Goal: Task Accomplishment & Management: Use online tool/utility

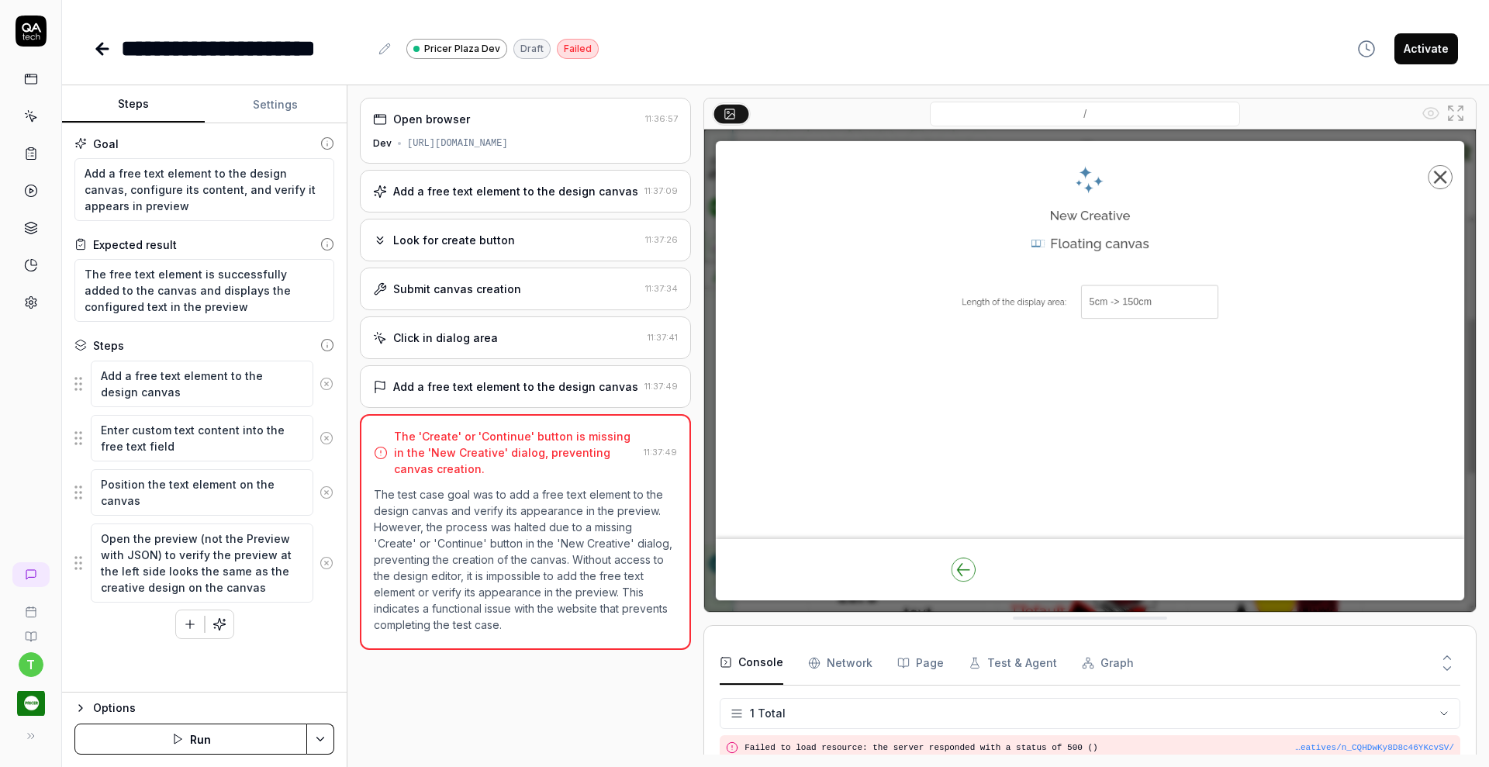
type textarea "*"
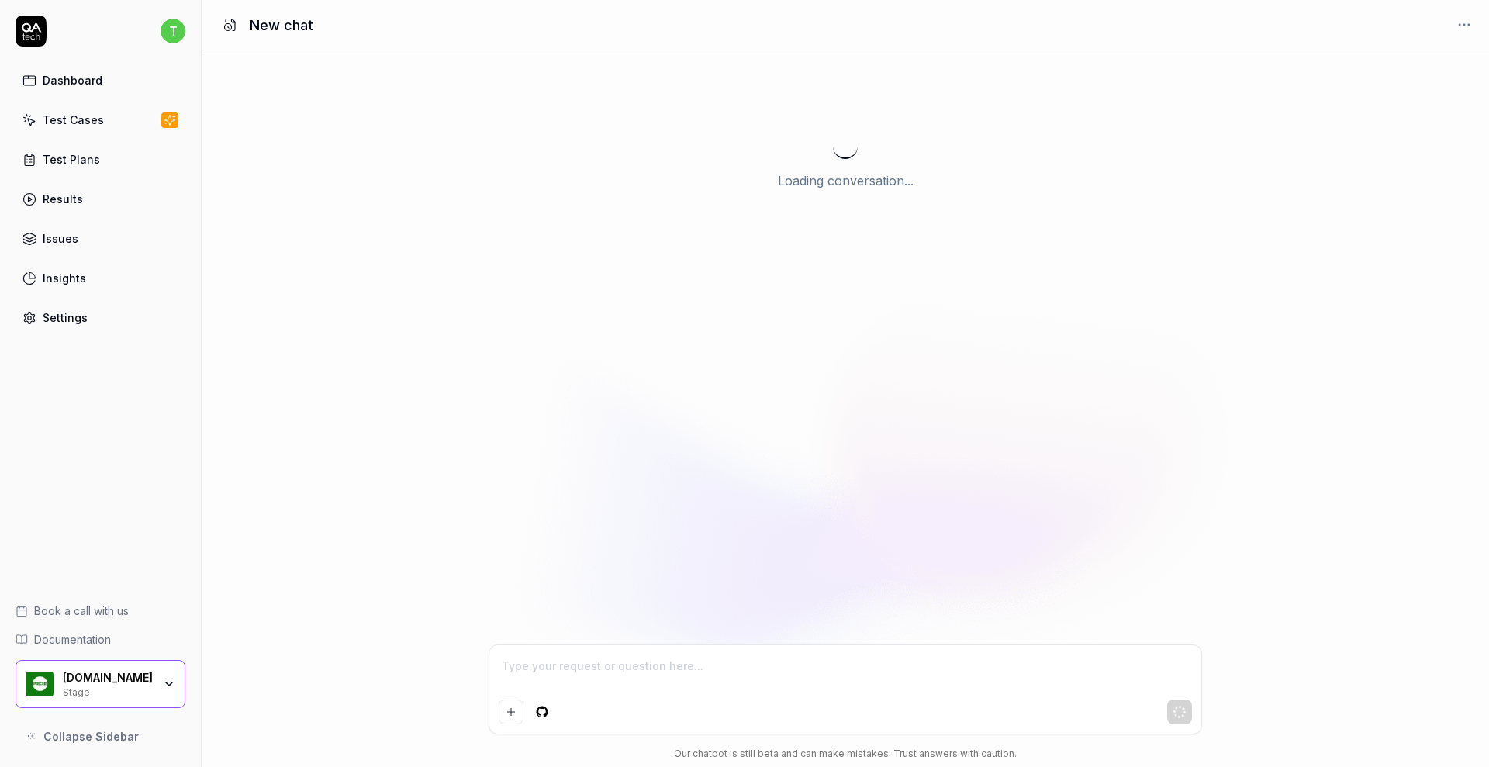
type textarea "*"
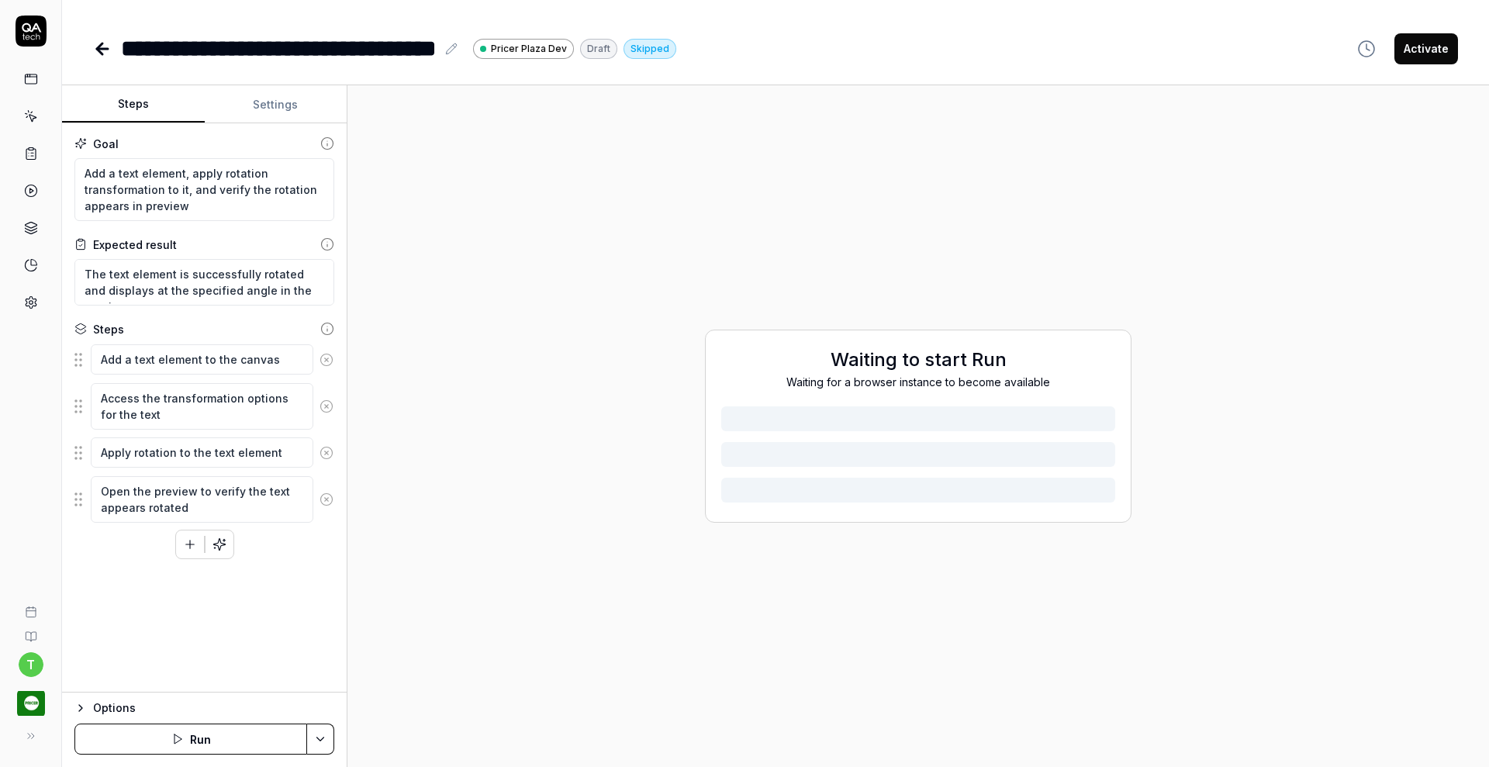
type textarea "*"
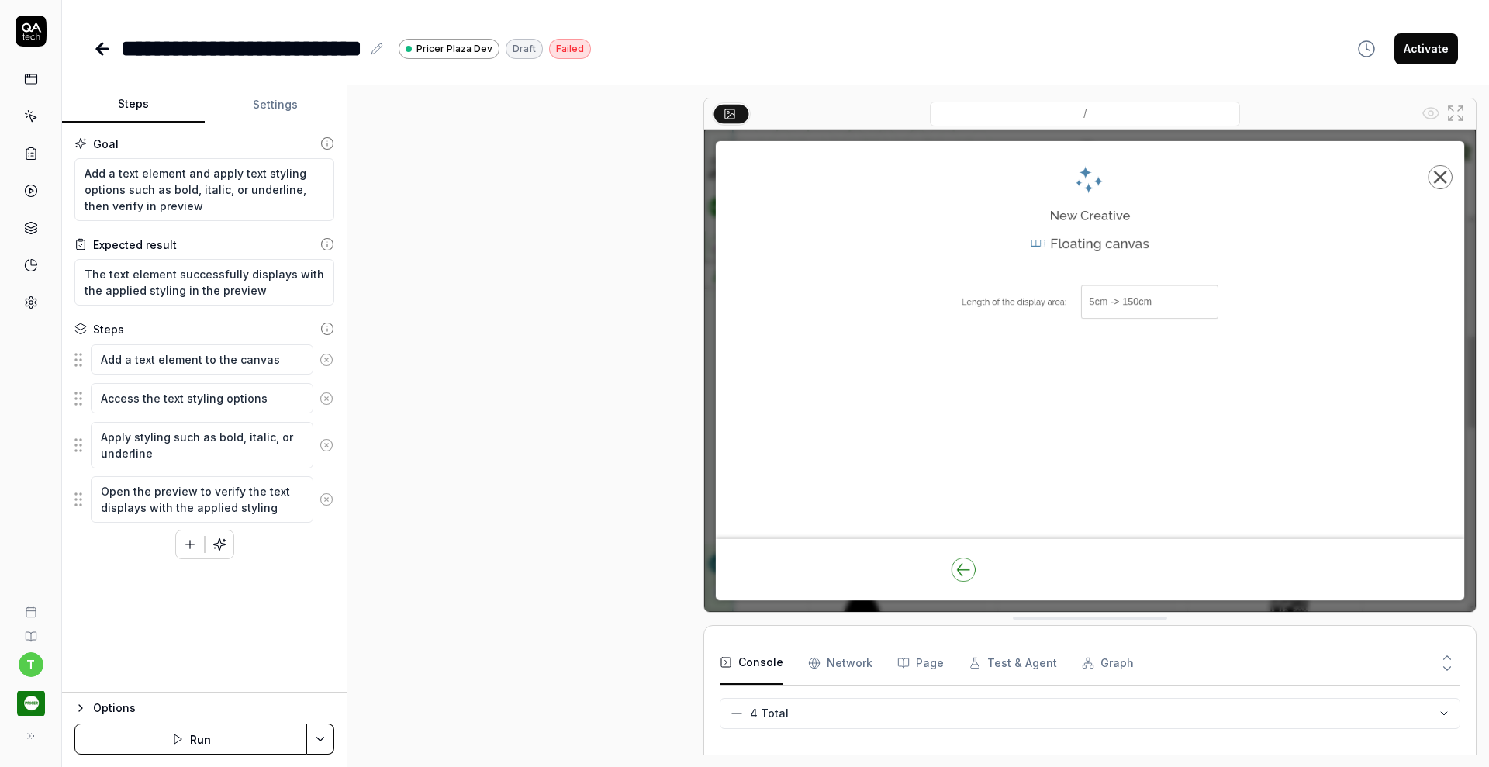
type textarea "*"
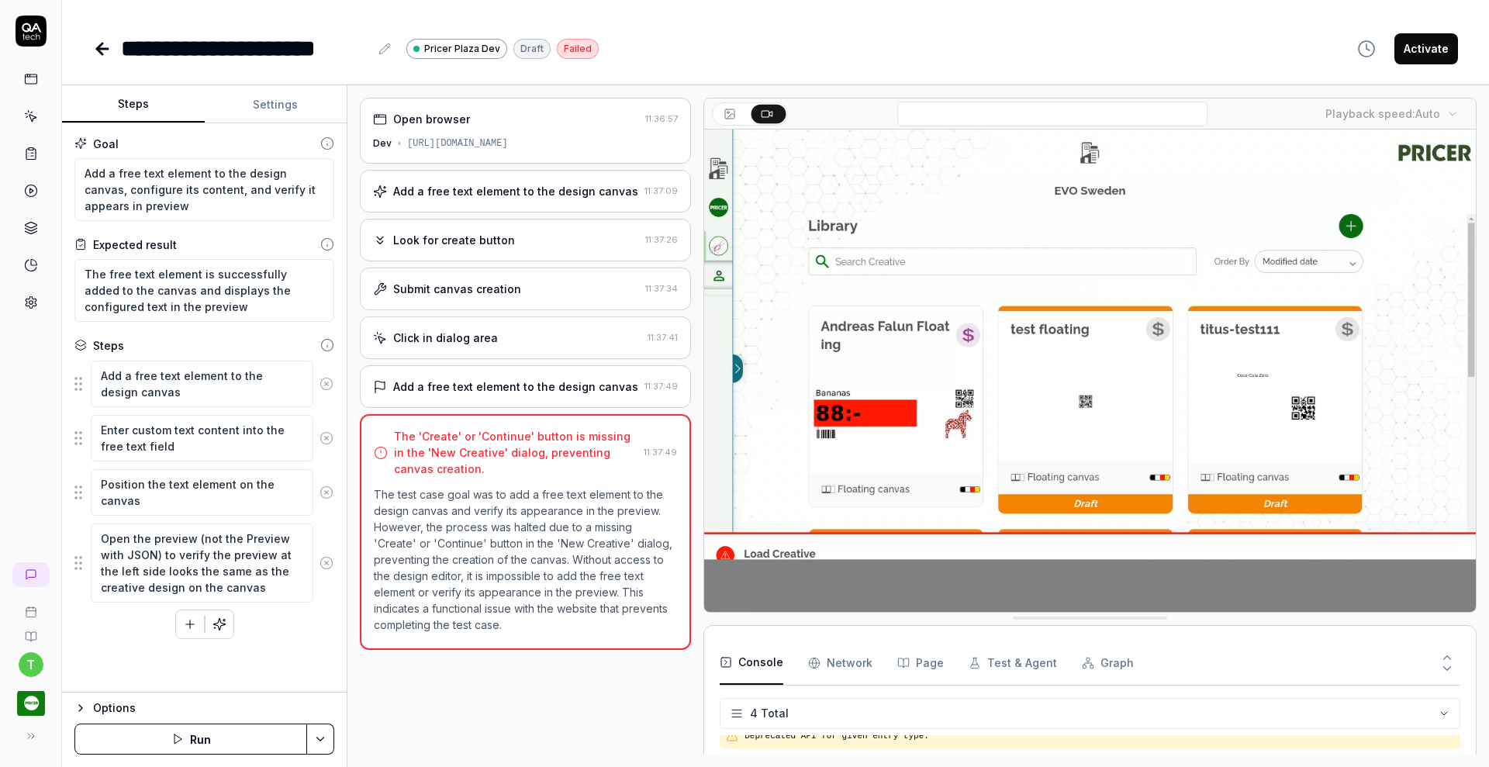
type textarea "*"
